Goal: Information Seeking & Learning: Compare options

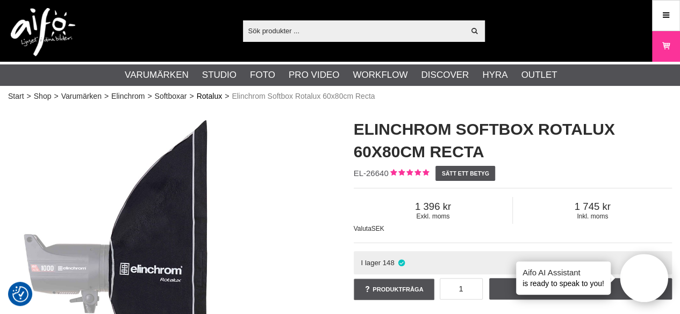
click at [203, 98] on link "Rotalux" at bounding box center [209, 96] width 25 height 11
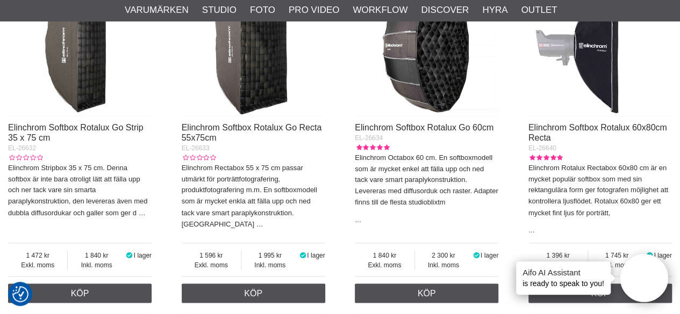
scroll to position [752, 0]
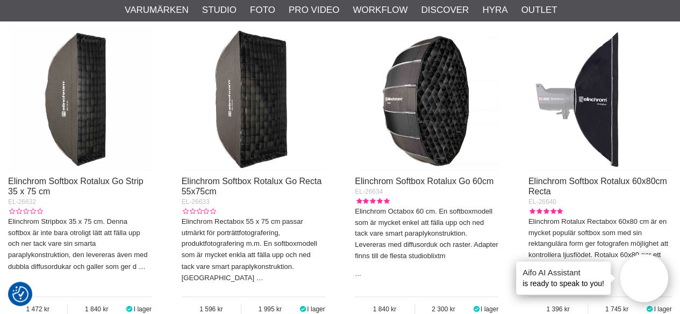
click at [413, 90] on img at bounding box center [426, 97] width 143 height 143
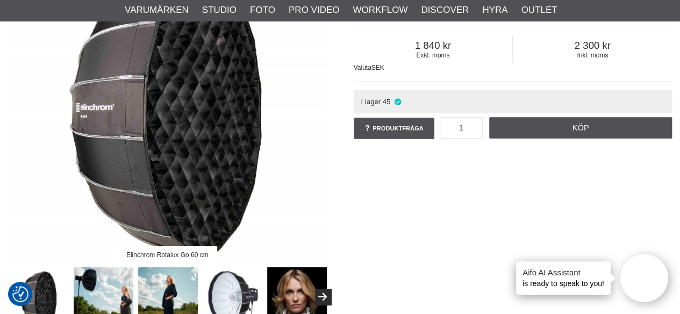
scroll to position [269, 0]
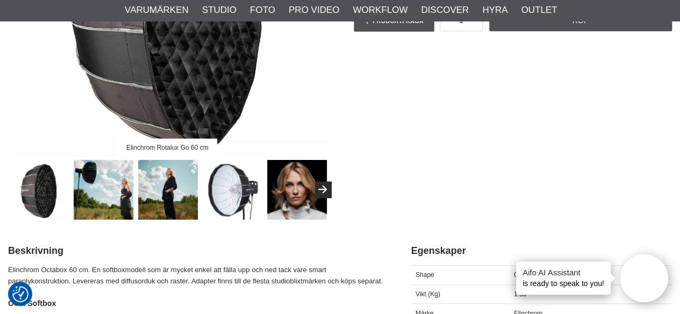
click at [125, 181] on img at bounding box center [104, 190] width 60 height 60
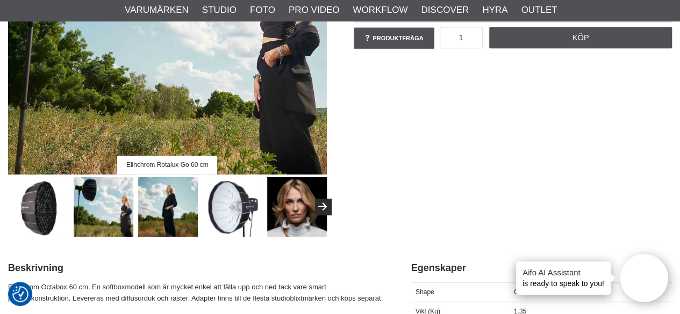
scroll to position [161, 0]
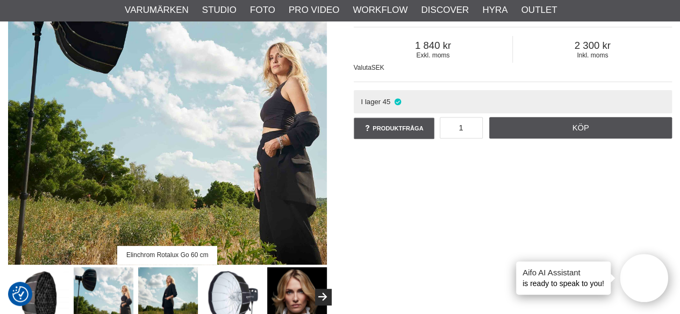
click at [226, 291] on img at bounding box center [233, 298] width 60 height 60
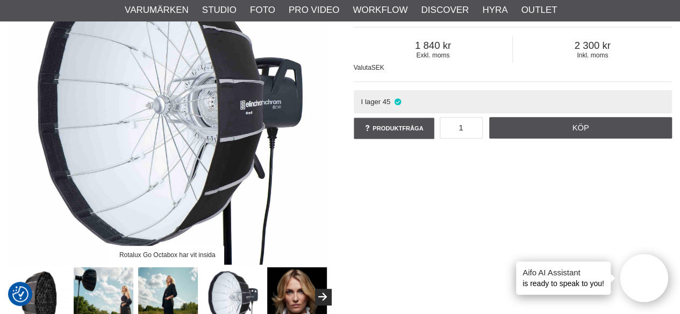
click at [299, 304] on img at bounding box center [297, 298] width 60 height 60
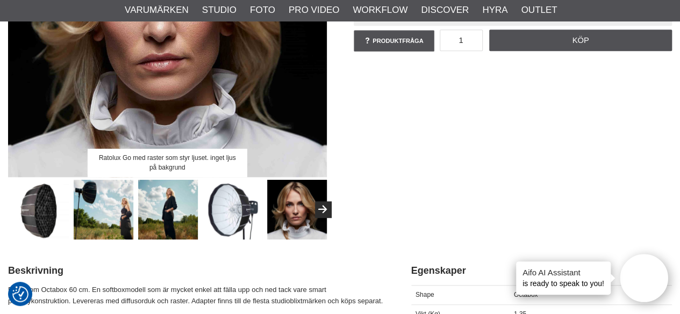
scroll to position [269, 0]
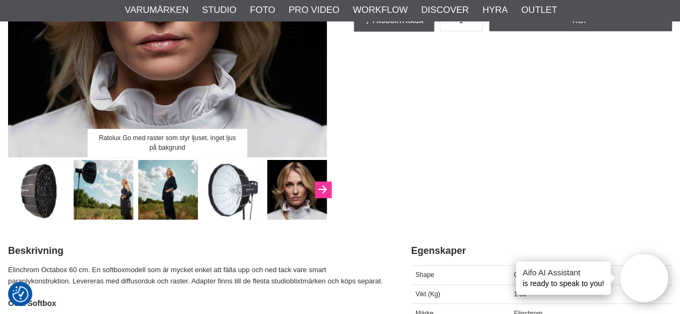
click at [321, 185] on button "Next" at bounding box center [323, 190] width 16 height 16
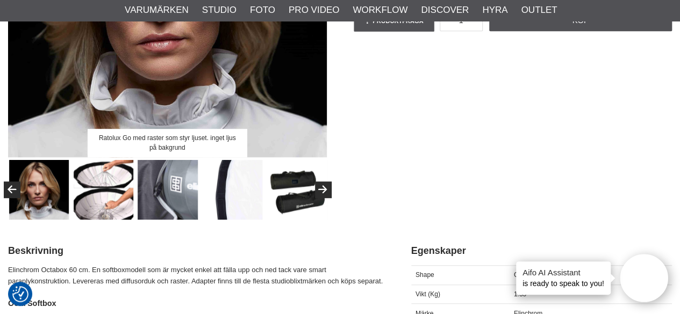
click at [117, 200] on img at bounding box center [104, 190] width 60 height 60
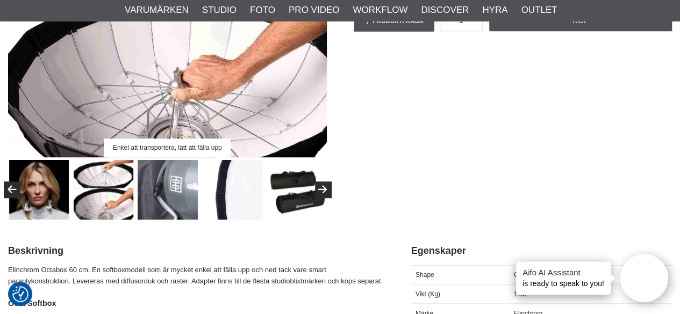
click at [164, 200] on img at bounding box center [168, 190] width 60 height 60
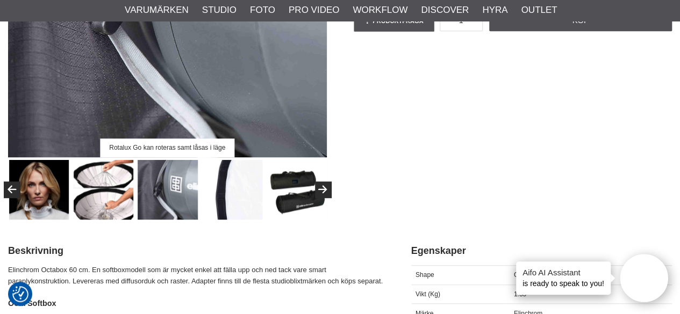
click at [226, 199] on img at bounding box center [232, 190] width 60 height 60
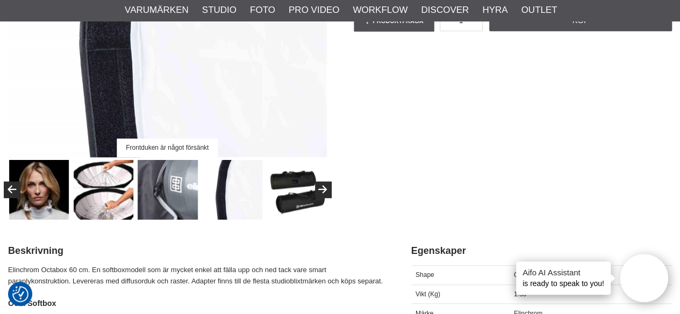
click at [283, 201] on img at bounding box center [296, 190] width 60 height 60
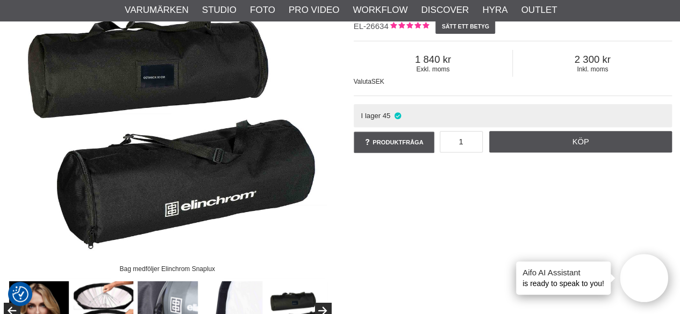
scroll to position [215, 0]
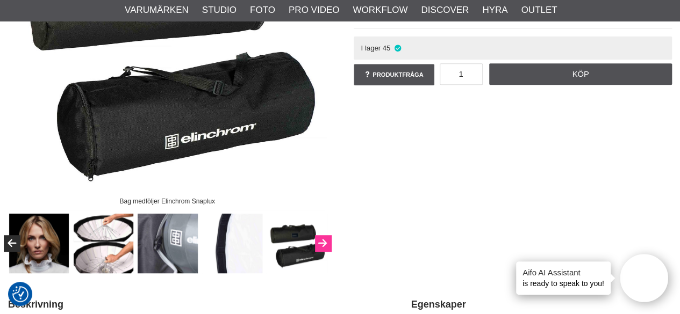
click at [326, 247] on button "Next" at bounding box center [323, 243] width 16 height 16
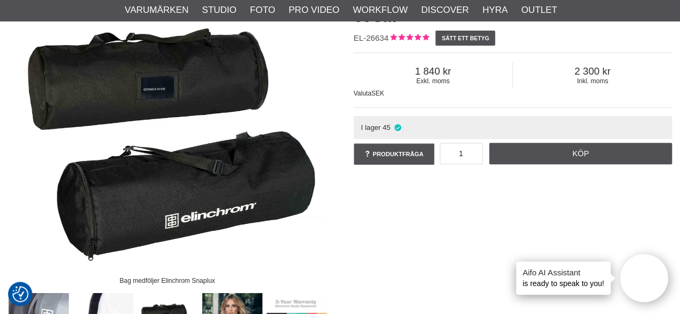
scroll to position [0, 0]
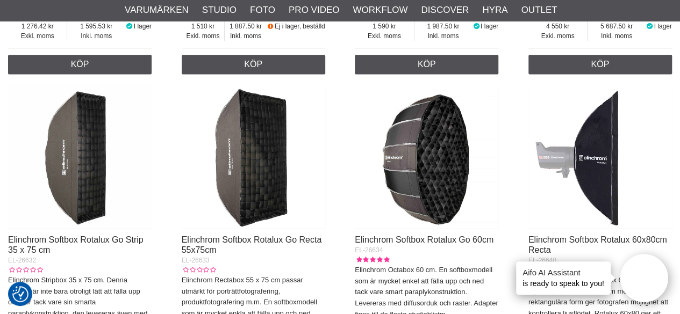
scroll to position [371, 0]
